Goal: Browse casually

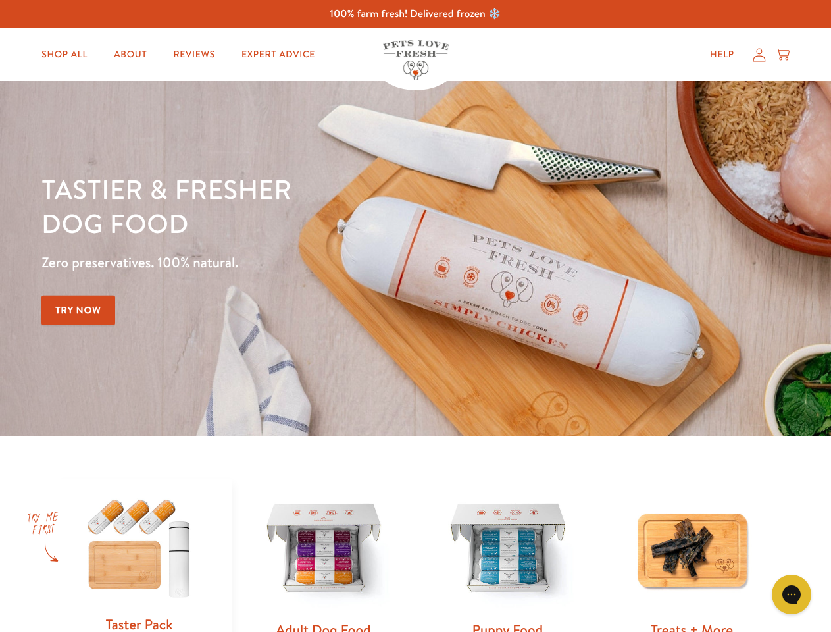
click at [415, 316] on div "Tastier & fresher dog food Zero preservatives. 100% natural. Try Now" at bounding box center [290, 259] width 499 height 174
click at [792, 594] on icon "Gorgias live chat" at bounding box center [791, 594] width 13 height 13
